Goal: Go to known website: Access a specific website the user already knows

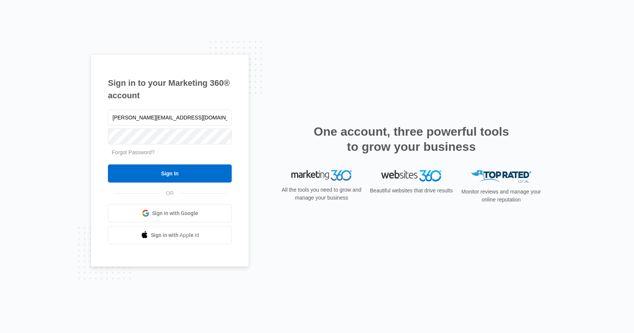
type input "[PERSON_NAME][EMAIL_ADDRESS][DOMAIN_NAME]"
click at [108, 164] on input "Sign In" at bounding box center [170, 173] width 124 height 18
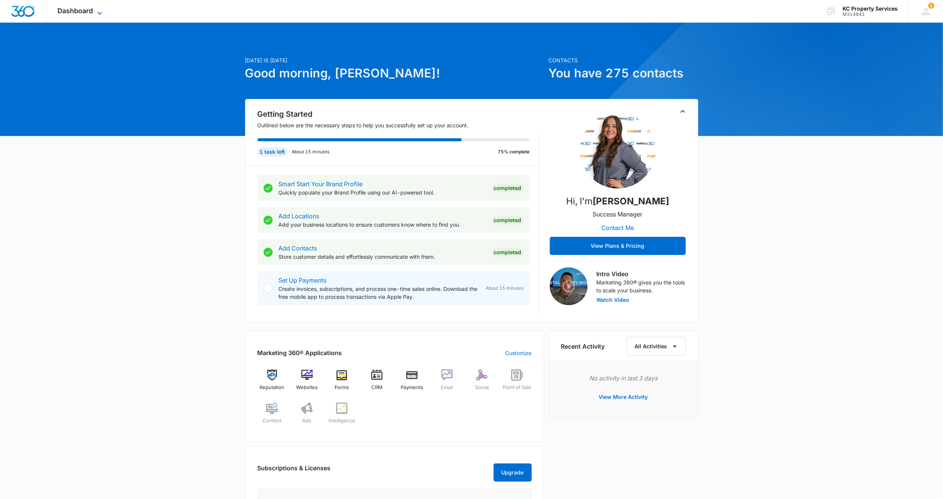
click at [101, 12] on icon at bounding box center [99, 13] width 9 height 9
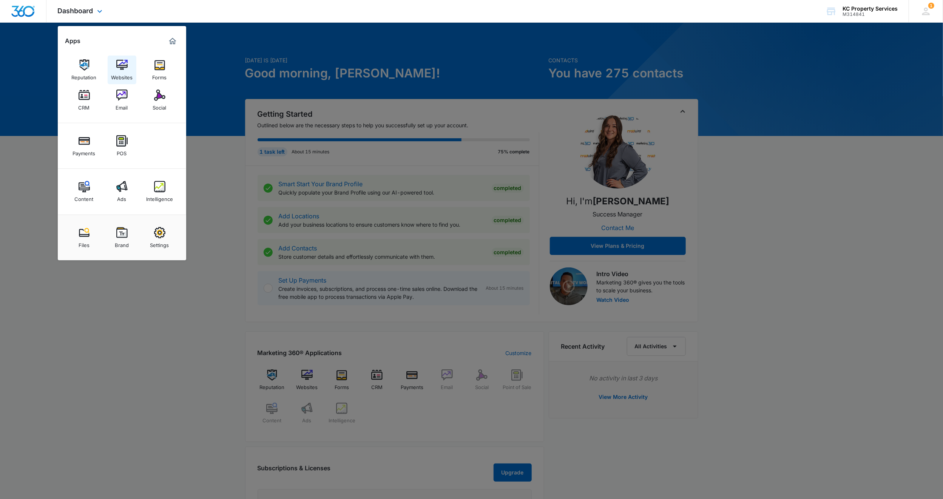
click at [116, 79] on div "Websites" at bounding box center [122, 76] width 22 height 10
